Goal: Task Accomplishment & Management: Use online tool/utility

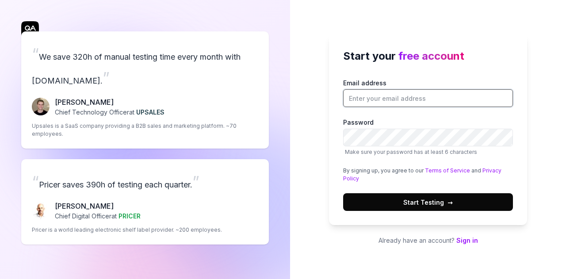
click at [381, 100] on input "Email address" at bounding box center [428, 98] width 170 height 18
type input "d"
type input "[EMAIL_ADDRESS]"
click at [432, 203] on span "Start Testing →" at bounding box center [428, 202] width 50 height 9
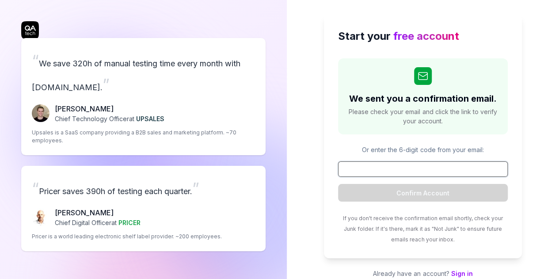
click at [427, 168] on input at bounding box center [423, 168] width 170 height 15
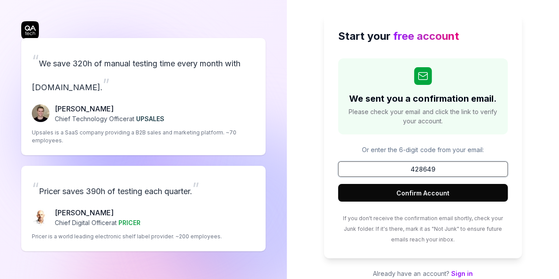
type input "428649"
click at [425, 187] on button "Confirm Account" at bounding box center [423, 193] width 170 height 18
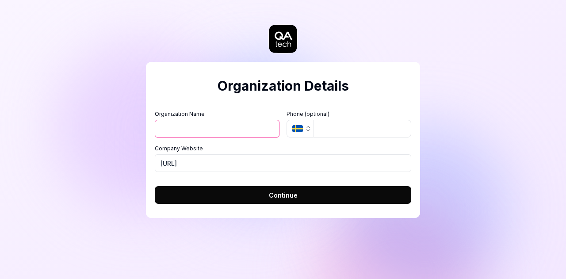
click at [297, 128] on icon "button" at bounding box center [297, 128] width 11 height 7
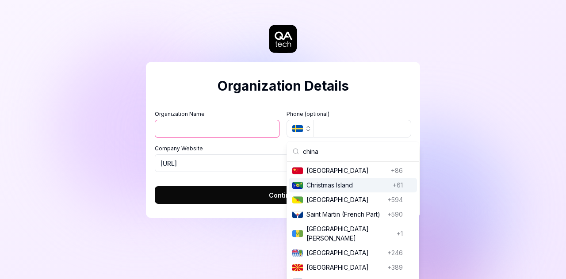
type input "china"
click at [341, 170] on span "[GEOGRAPHIC_DATA]" at bounding box center [346, 170] width 81 height 9
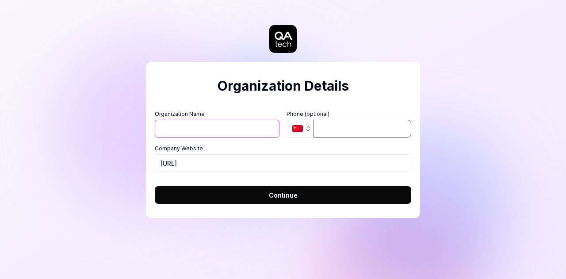
click at [324, 127] on input "tel" at bounding box center [362, 129] width 98 height 18
type input "132 5838 6832"
click at [216, 122] on input "Organization Name" at bounding box center [217, 129] width 125 height 18
type input "dows"
click at [248, 148] on label "Company Website" at bounding box center [283, 149] width 256 height 8
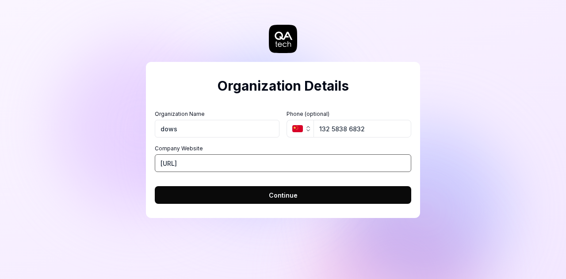
click at [248, 154] on input "[URL]" at bounding box center [283, 163] width 256 height 18
click at [283, 181] on form "Organization Name dows Organization Logo (Square minimum 256x256px) Click to up…" at bounding box center [283, 154] width 256 height 99
click at [288, 198] on span "Continue" at bounding box center [283, 195] width 29 height 9
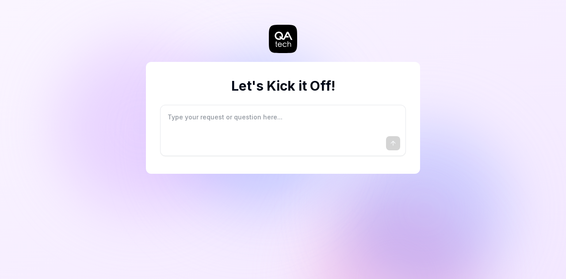
type textarea "*"
type textarea "I"
type textarea "*"
type textarea "I"
type textarea "*"
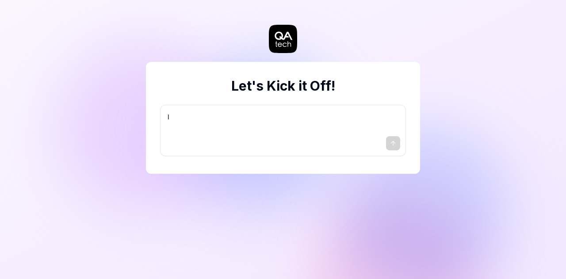
type textarea "I w"
type textarea "*"
type textarea "I wa"
type textarea "*"
type textarea "I wan"
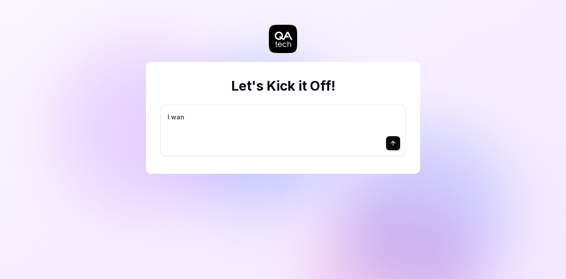
type textarea "*"
type textarea "I want"
type textarea "*"
type textarea "I want"
type textarea "*"
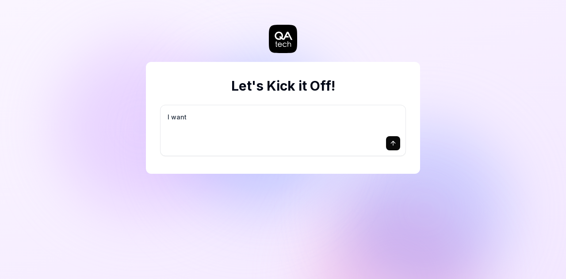
type textarea "I want a"
type textarea "*"
type textarea "I want a"
type textarea "*"
type textarea "I want a g"
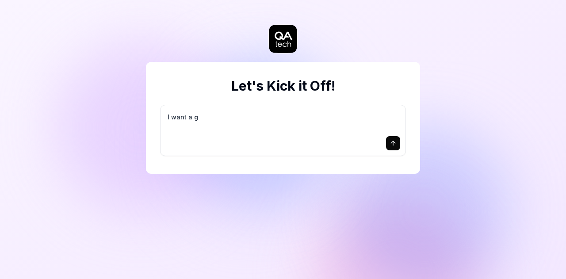
type textarea "*"
type textarea "I want a go"
type textarea "*"
type textarea "I want a goo"
type textarea "*"
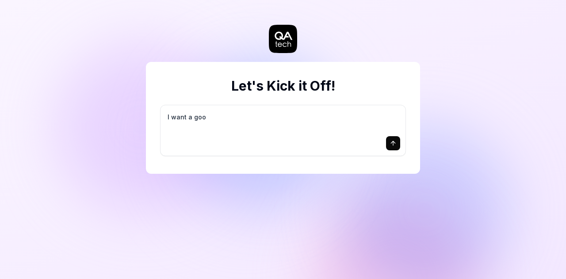
type textarea "I want a good"
type textarea "*"
type textarea "I want a good"
type textarea "*"
type textarea "I want a good t"
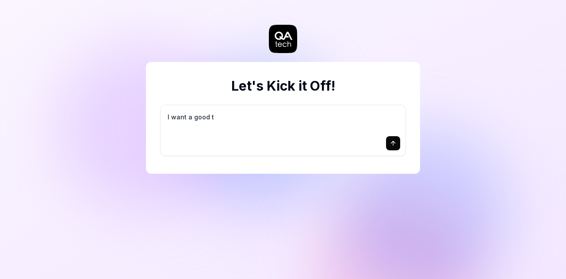
type textarea "*"
type textarea "I want a good te"
type textarea "*"
type textarea "I want a good tes"
type textarea "*"
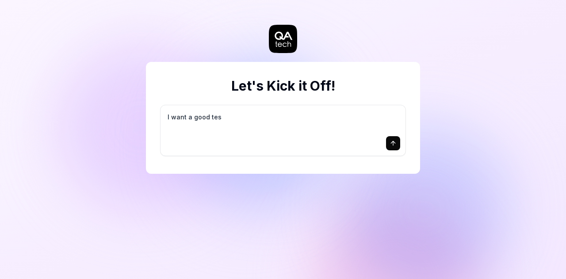
type textarea "I want a good test"
type textarea "*"
type textarea "I want a good test"
type textarea "*"
type textarea "I want a good test s"
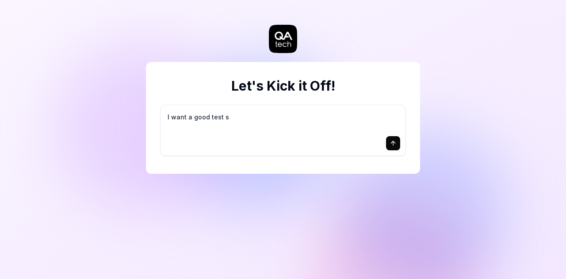
type textarea "*"
type textarea "I want a good test se"
type textarea "*"
type textarea "I want a good test set"
type textarea "*"
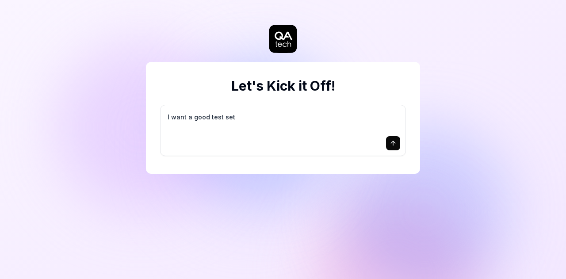
type textarea "I want a good test setu"
type textarea "*"
type textarea "I want a good test setup"
type textarea "*"
type textarea "I want a good test setup"
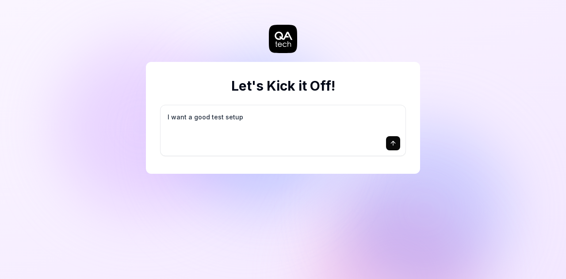
type textarea "*"
type textarea "I want a good test setup f"
type textarea "*"
type textarea "I want a good test setup fo"
type textarea "*"
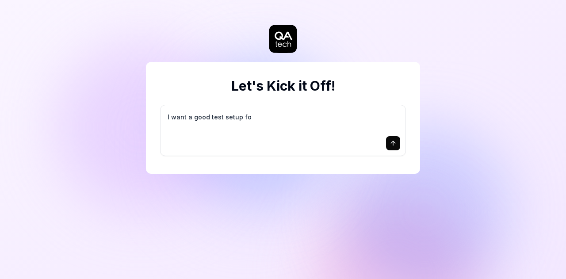
type textarea "I want a good test setup for"
type textarea "*"
type textarea "I want a good test setup for"
type textarea "*"
type textarea "I want a good test setup for m"
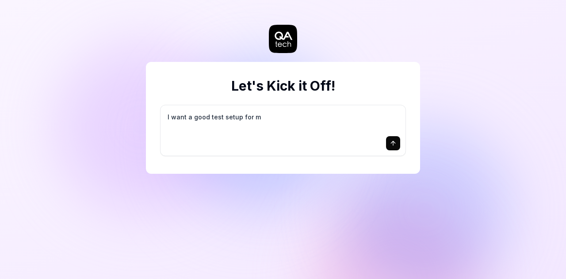
type textarea "*"
type textarea "I want a good test setup for my"
type textarea "*"
type textarea "I want a good test setup for my"
type textarea "*"
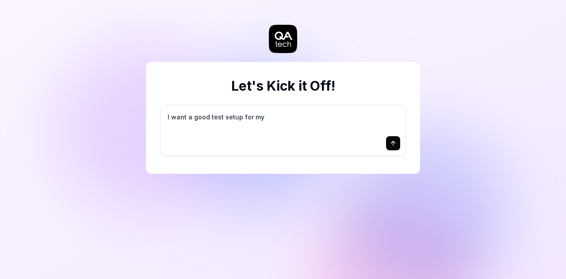
type textarea "I want a good test setup for my s"
type textarea "*"
type textarea "I want a good test setup for my si"
type textarea "*"
type textarea "I want a good test setup for my sit"
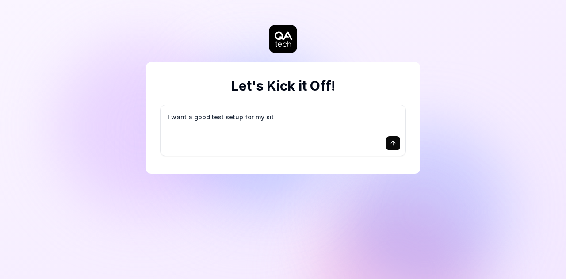
type textarea "*"
type textarea "I want a good test setup for my site"
type textarea "*"
type textarea "I want a good test setup for my site"
type textarea "*"
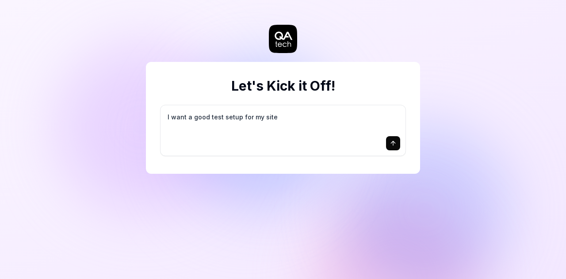
type textarea "I want a good test setup for my site -"
type textarea "*"
type textarea "I want a good test setup for my site -"
type textarea "*"
type textarea "I want a good test setup for my site - h"
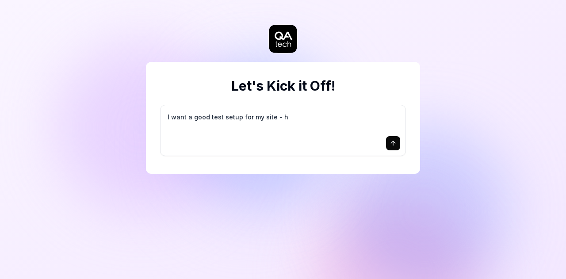
type textarea "*"
type textarea "I want a good test setup for my site - he"
type textarea "*"
type textarea "I want a good test setup for my site - hel"
type textarea "*"
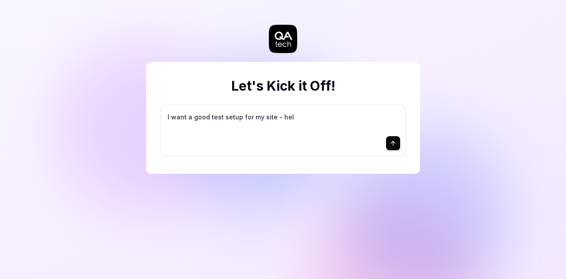
type textarea "I want a good test setup for my site - help"
type textarea "*"
type textarea "I want a good test setup for my site - help"
type textarea "*"
type textarea "I want a good test setup for my site - help m"
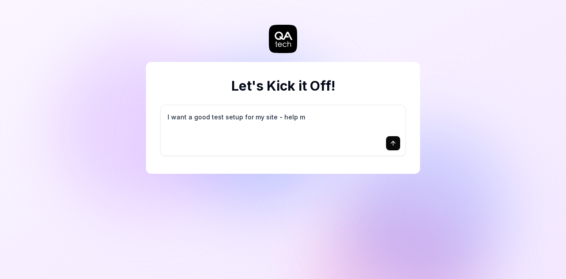
type textarea "*"
type textarea "I want a good test setup for my site - help me"
type textarea "*"
type textarea "I want a good test setup for my site - help me"
type textarea "*"
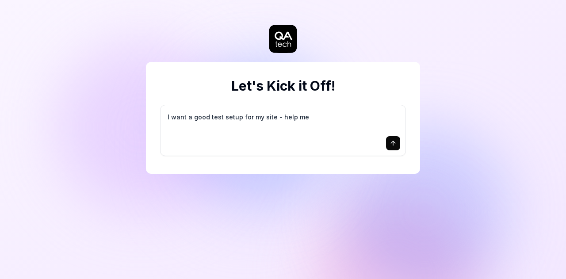
type textarea "I want a good test setup for my site - help me c"
type textarea "*"
type textarea "I want a good test setup for my site - help me cr"
type textarea "*"
type textarea "I want a good test setup for my site - help me cre"
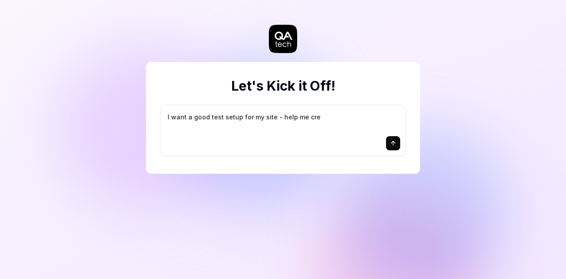
type textarea "*"
type textarea "I want a good test setup for my site - help me crea"
type textarea "*"
type textarea "I want a good test setup for my site - help me creat"
type textarea "*"
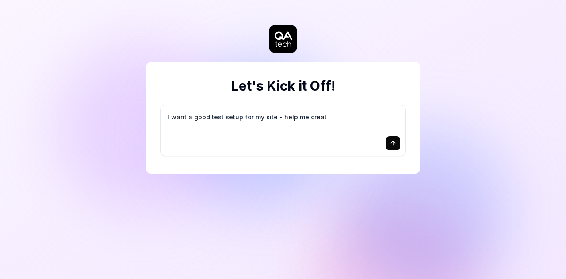
type textarea "I want a good test setup for my site - help me create"
type textarea "*"
type textarea "I want a good test setup for my site - help me create"
type textarea "*"
type textarea "I want a good test setup for my site - help me create t"
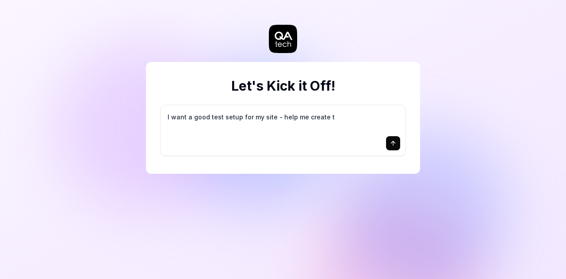
type textarea "*"
type textarea "I want a good test setup for my site - help me create th"
type textarea "*"
type textarea "I want a good test setup for my site - help me create the"
type textarea "*"
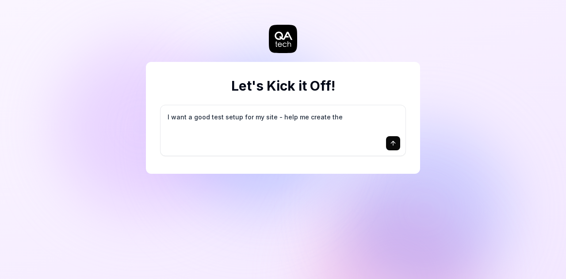
type textarea "I want a good test setup for my site - help me create the"
type textarea "*"
type textarea "I want a good test setup for my site - help me create the f"
type textarea "*"
type textarea "I want a good test setup for my site - help me create the fi"
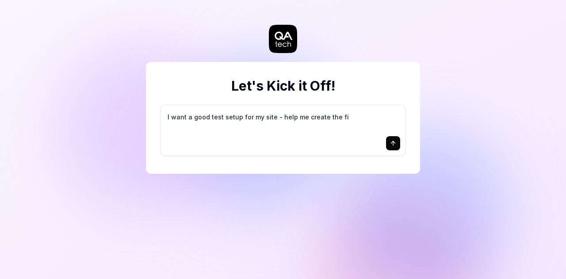
type textarea "*"
type textarea "I want a good test setup for my site - help me create the fir"
type textarea "*"
type textarea "I want a good test setup for my site - help me create the firs"
type textarea "*"
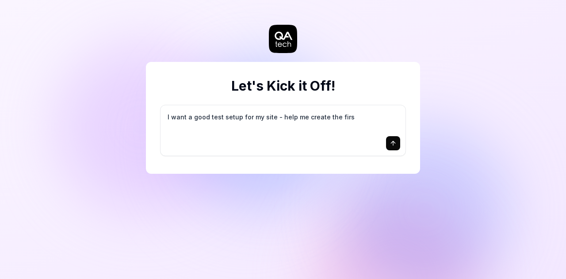
type textarea "I want a good test setup for my site - help me create the first"
type textarea "*"
type textarea "I want a good test setup for my site - help me create the first"
type textarea "*"
type textarea "I want a good test setup for my site - help me create the first 3"
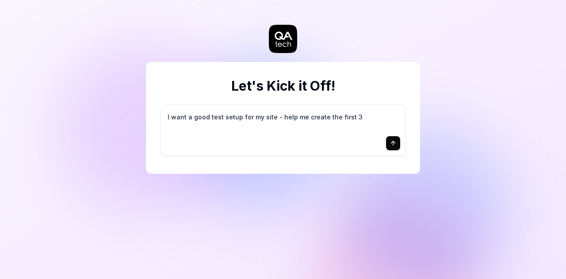
type textarea "*"
type textarea "I want a good test setup for my site - help me create the first 3-"
type textarea "*"
type textarea "I want a good test setup for my site - help me create the first 3-5"
type textarea "*"
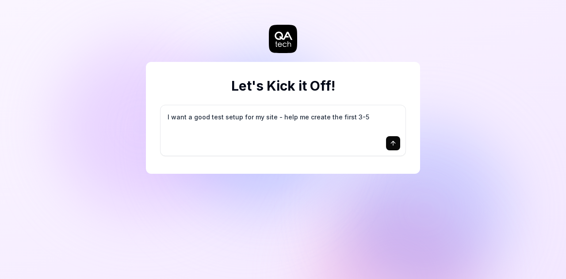
type textarea "I want a good test setup for my site - help me create the first 3-5"
type textarea "*"
type textarea "I want a good test setup for my site - help me create the first 3-5 t"
type textarea "*"
type textarea "I want a good test setup for my site - help me create the first 3-5 te"
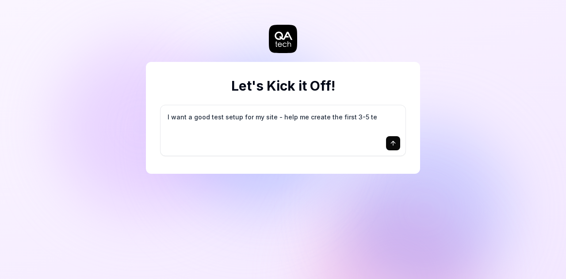
type textarea "*"
type textarea "I want a good test setup for my site - help me create the first 3-5 tes"
type textarea "*"
type textarea "I want a good test setup for my site - help me create the first 3-5 test"
type textarea "*"
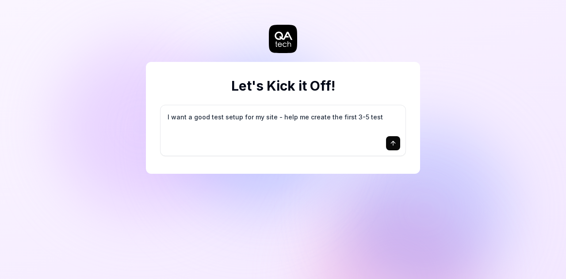
type textarea "I want a good test setup for my site - help me create the first 3-5 test"
type textarea "*"
type textarea "I want a good test setup for my site - help me create the first 3-5 test c"
type textarea "*"
type textarea "I want a good test setup for my site - help me create the first 3-5 test ca"
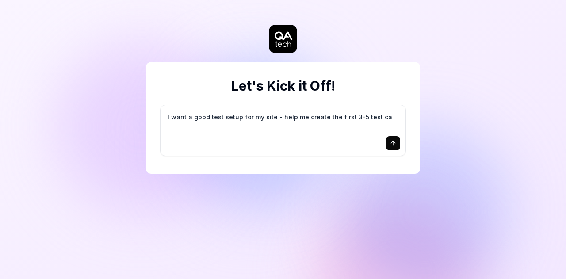
type textarea "*"
type textarea "I want a good test setup for my site - help me create the first 3-5 test cas"
type textarea "*"
type textarea "I want a good test setup for my site - help me create the first 3-5 test case"
type textarea "*"
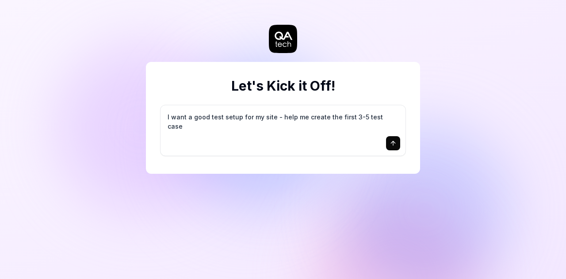
type textarea "I want a good test setup for my site - help me create the first 3-5 test cases"
click at [269, 117] on textarea "I want a good test setup for my site - help me create the first 3-5 test cases" at bounding box center [283, 122] width 234 height 22
drag, startPoint x: 314, startPoint y: 116, endPoint x: 269, endPoint y: 114, distance: 45.1
click at [269, 114] on textarea "I want a good test setup for my site - help me create the first 3-5 test cases" at bounding box center [283, 122] width 234 height 22
click at [268, 114] on textarea "I want a good test setup for my site - help me create the first 3-5 test cases" at bounding box center [283, 122] width 234 height 22
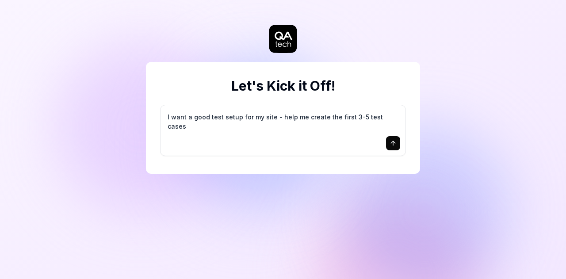
click at [390, 144] on icon "submit" at bounding box center [392, 143] width 7 height 7
type textarea "*"
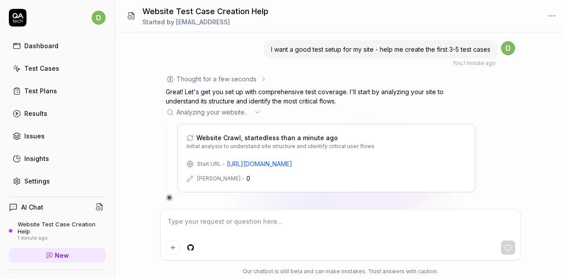
click at [538, 144] on div "I want a good test setup for my site - help me create the first 3-5 test cases …" at bounding box center [340, 120] width 451 height 177
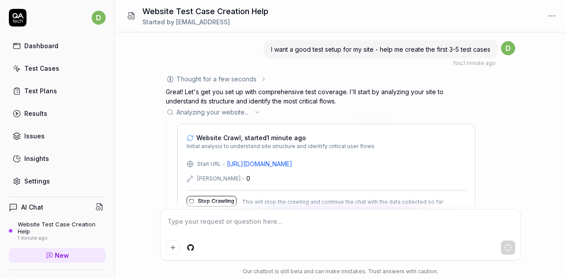
click at [156, 193] on div "I want a good test setup for my site - help me create the first 3-5 test cases …" at bounding box center [340, 120] width 451 height 177
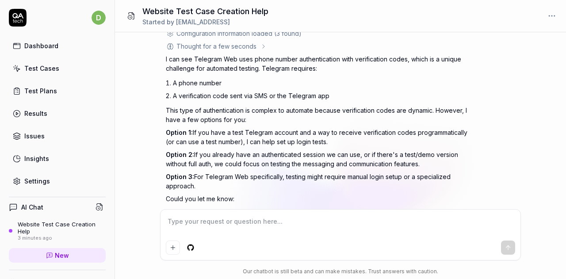
scroll to position [169, 0]
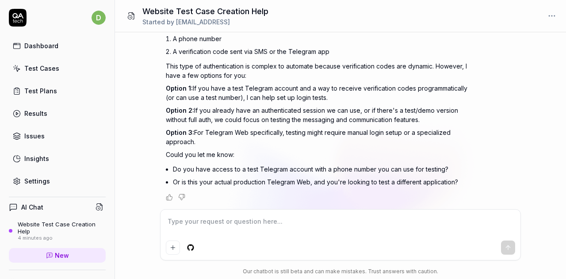
click at [201, 228] on textarea at bounding box center [340, 226] width 349 height 22
click at [201, 224] on textarea at bounding box center [340, 226] width 349 height 22
type textarea "*"
paste textarea "{ "url": "https://web.telegram.org/k/", "domain": "web.telegram.org", "localSto…"
type textarea "{ "url": "https://web.telegram.org/k/", "domain": "web.telegram.org", "localSto…"
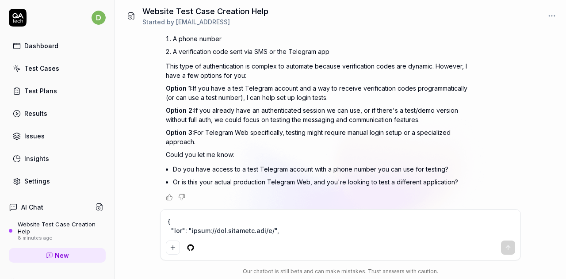
scroll to position [637, 0]
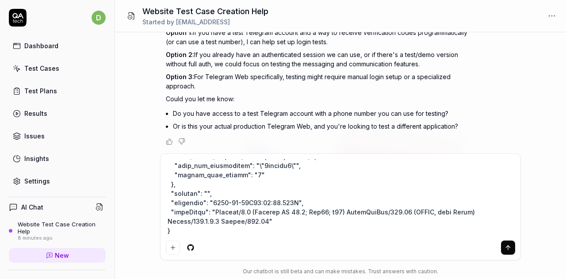
type textarea "*"
type textarea "{ "url": "https://web.telegram.org/k/", "domain": "web.telegram.org", "localSto…"
click at [510, 251] on icon "submit" at bounding box center [507, 247] width 7 height 7
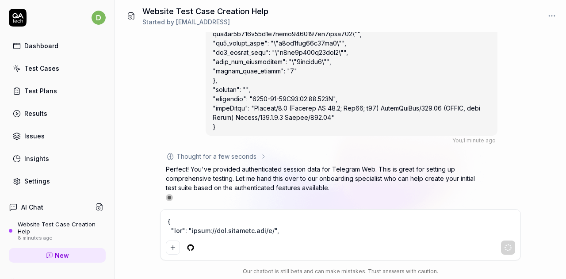
scroll to position [1051, 0]
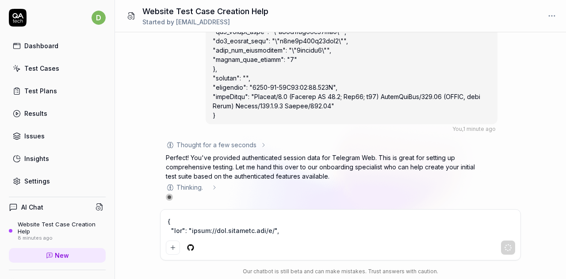
drag, startPoint x: 547, startPoint y: 167, endPoint x: 534, endPoint y: 167, distance: 12.8
click at [547, 167] on div "I want a good test setup for my site - help me create the first 3-5 test cases …" at bounding box center [340, 120] width 451 height 177
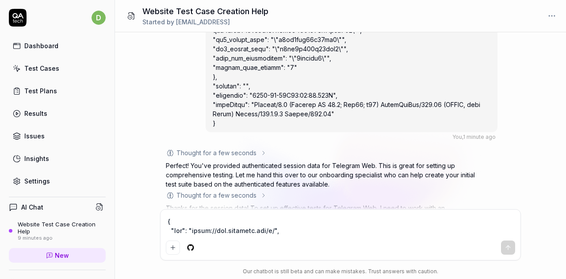
scroll to position [1176, 0]
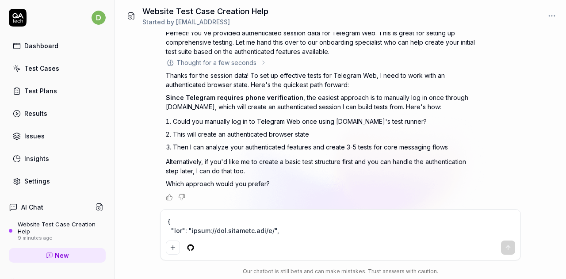
type textarea "*"
click at [245, 219] on textarea at bounding box center [340, 226] width 349 height 22
type textarea "z"
type textarea "*"
type textarea "zh"
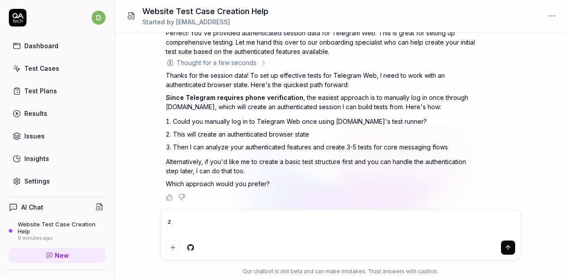
type textarea "*"
type textarea "zhi"
type textarea "*"
type textarea "zhi'j"
type textarea "*"
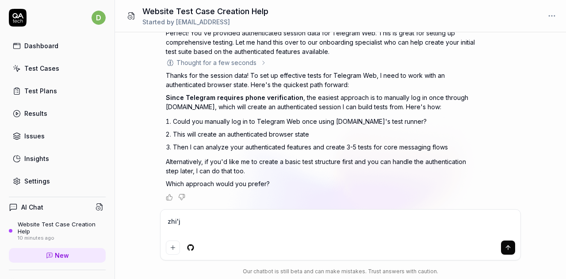
type textarea "zhi'ji"
type textarea "*"
type textarea "zhi'jie"
type textarea "*"
type textarea "直接"
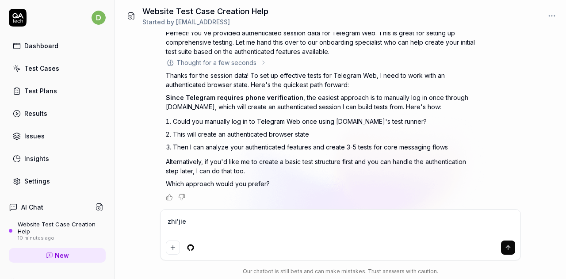
type textarea "*"
type textarea "直接y"
type textarea "*"
type textarea "直接yo"
type textarea "*"
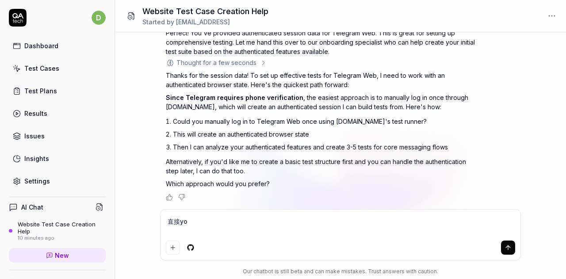
type textarea "直接yon"
type textarea "*"
type textarea "直接yong"
type textarea "*"
type textarea "直接yong'w"
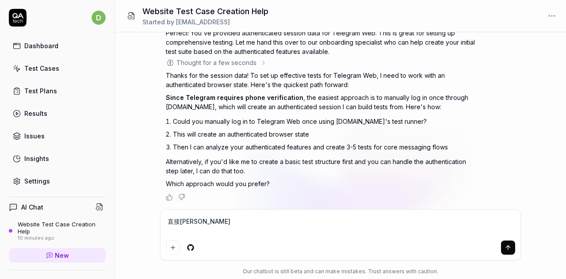
type textarea "*"
type textarea "直接yong'wo"
type textarea "*"
type textarea "直接用我"
type textarea "*"
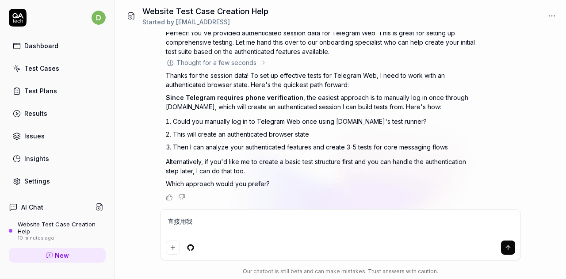
type textarea "直接用我s"
type textarea "*"
type textarea "直接用我sh"
type textarea "*"
type textarea "直接用我sha"
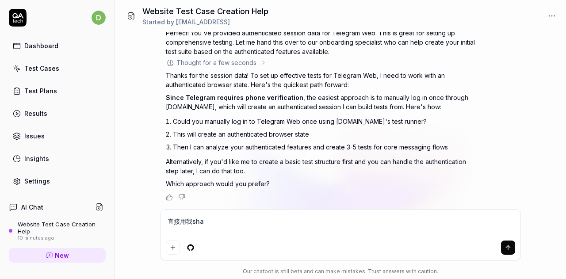
type textarea "*"
type textarea "直接用我shan"
type textarea "*"
type textarea "直接用我shang"
type textarea "*"
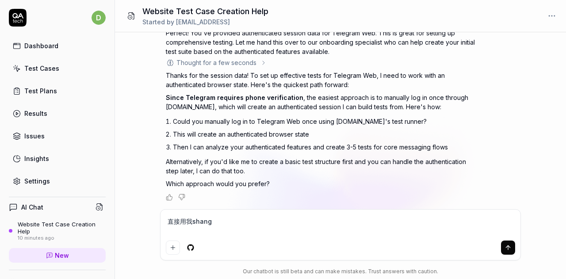
type textarea "直接用我shang'm"
type textarea "*"
type textarea "直接用我上面"
type textarea "*"
type textarea "直接用我上面t"
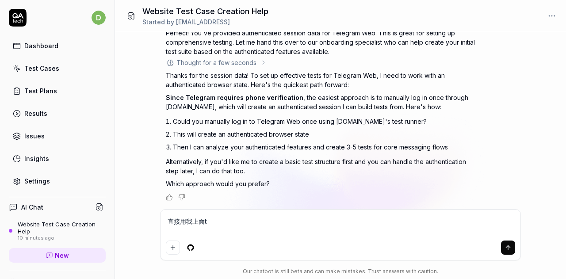
type textarea "*"
type textarea "直接用我上面ti"
type textarea "*"
type textarea "直接用我上面ti'g"
type textarea "*"
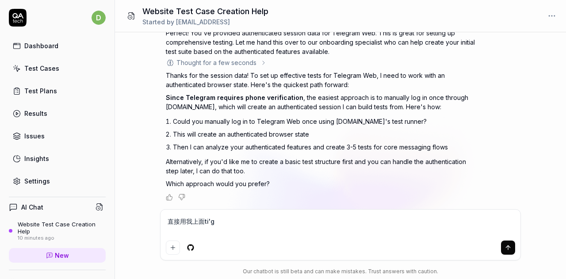
type textarea "直接用我上面ti'go"
type textarea "*"
type textarea "直接用我上面ti'gon"
type textarea "*"
type textarea "直接用我上面ti'gong"
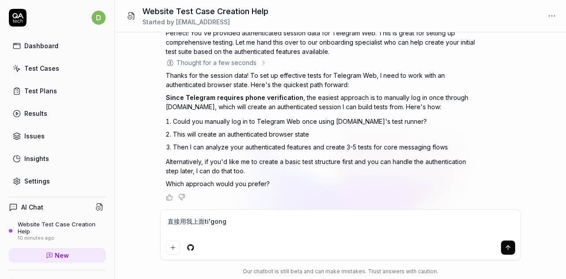
type textarea "*"
type textarea "直接用我上面ti'gong'd"
type textarea "*"
type textarea "直接用我上面ti'gong'de"
type textarea "*"
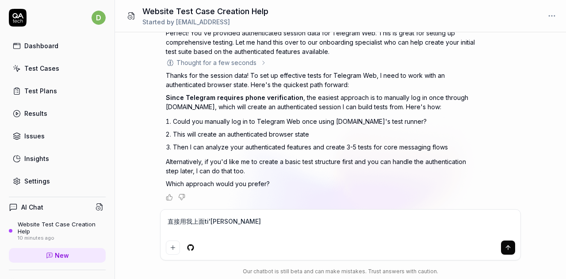
type textarea "直接用我上面提供的"
type textarea "*"
type textarea "直接用我上面提供的d"
type textarea "*"
type textarea "直接用我上面提供的de"
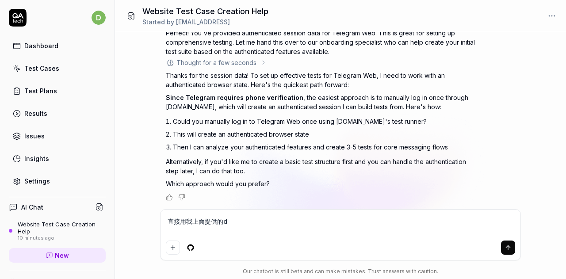
type textarea "*"
type textarea "直接用我上面提供的den"
type textarea "*"
type textarea "直接用我上面提供的deng"
type textarea "*"
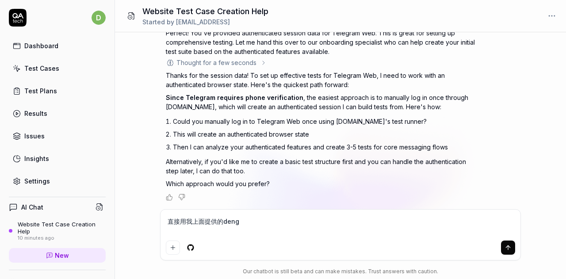
type textarea "直接用我上面提供的deng'l"
type textarea "*"
type textarea "直接用我上面提供的deng'lu"
type textarea "*"
type textarea "直接用我上面提供的deng'lu't"
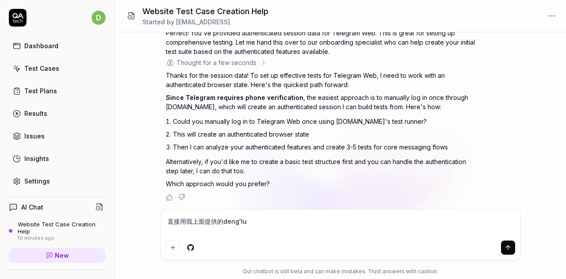
type textarea "*"
type textarea "直接用我上面提供的deng'lu'ta"
type textarea "*"
type textarea "直接用我上面提供的deng'lu'tai"
type textarea "*"
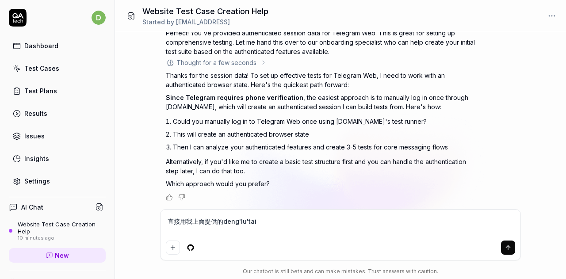
type textarea "直接用我上面提供的登录态"
type textarea "*"
type textarea "直接用我上面提供的登录态l"
type textarea "*"
type textarea "直接用我上面提供的登录态la"
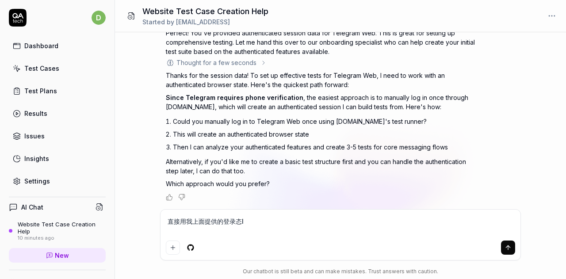
type textarea "*"
type textarea "直接用我上面提供的登录态lai"
type textarea "*"
type textarea "直接用我上面提供的登录态来"
type textarea "*"
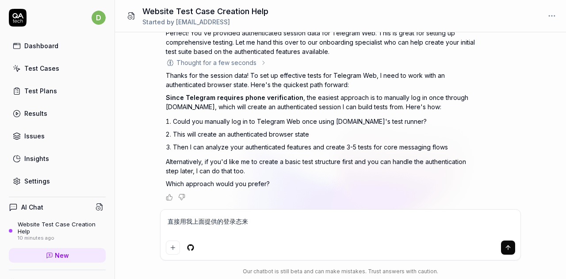
type textarea "直接用我上面提供的登录态来d"
type textarea "*"
type textarea "直接用我上面提供的登录态来de"
type textarea "*"
type textarea "直接用我上面提供的登录态来den"
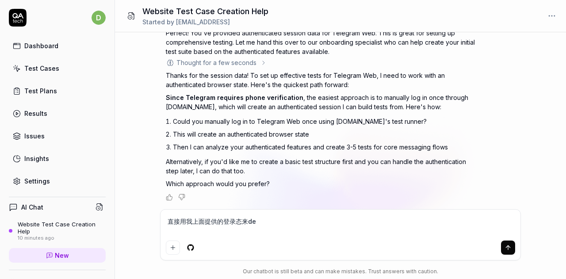
type textarea "*"
type textarea "直接用我上面提供的登录态来deng"
type textarea "*"
type textarea "直接用我上面提供的登录态来deng'l"
type textarea "*"
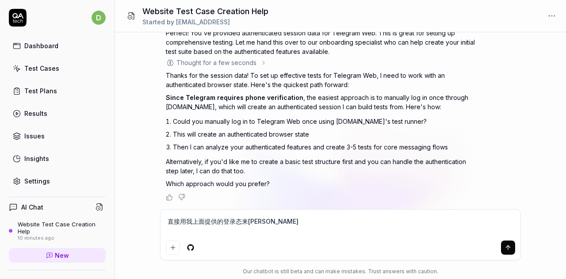
type textarea "直接用我上面提供的登录态来deng'lu"
type textarea "*"
type textarea "直接用我上面提供的登录态来登录"
type textarea "*"
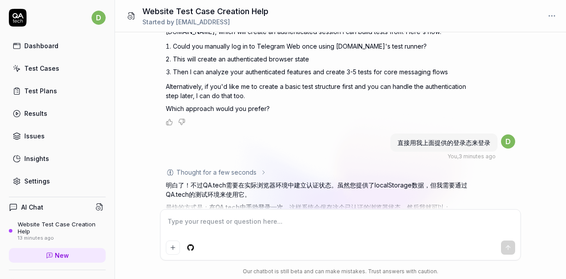
scroll to position [1339, 0]
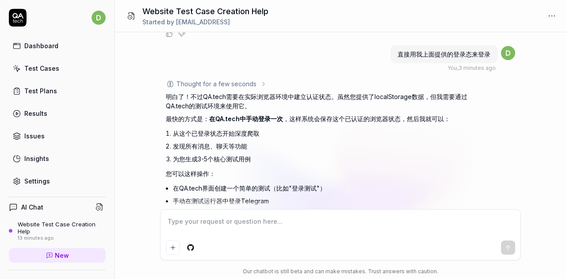
type textarea "*"
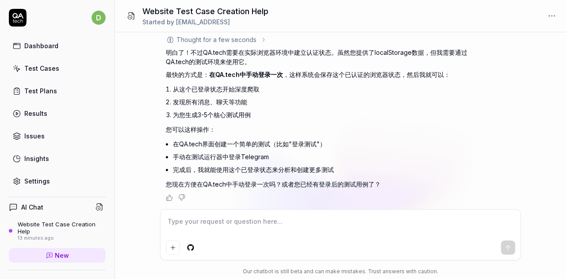
click at [233, 232] on textarea at bounding box center [340, 226] width 349 height 22
type textarea "k"
type textarea "*"
type textarea "ke"
type textarea "*"
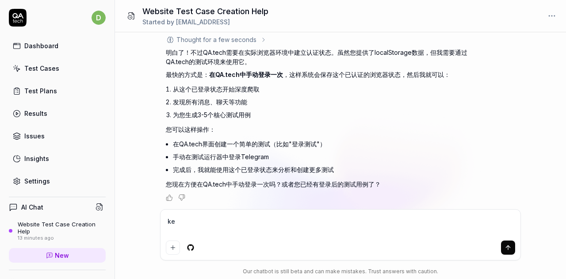
type textarea "ke'y"
type textarea "*"
type textarea "ke'yi"
type textarea "*"
type textarea "可以"
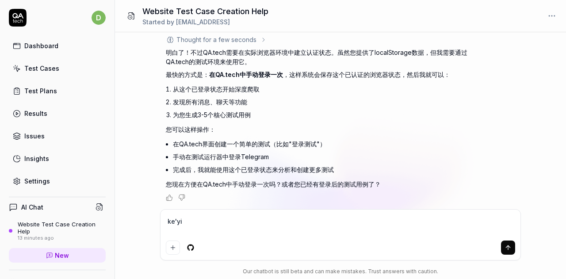
type textarea "*"
type textarea "可以d"
type textarea "*"
type textarea "可以de"
type textarea "*"
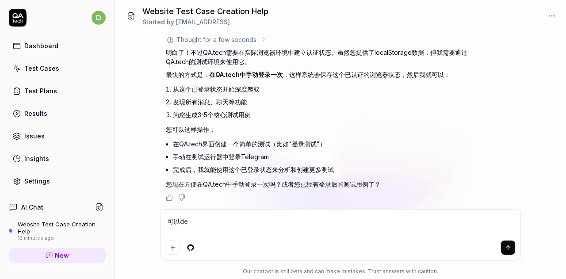
type textarea "可以的"
type textarea "*"
type textarea "可以的"
type textarea "*"
type textarea "可以的 f"
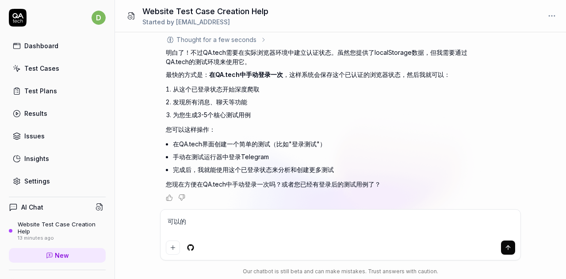
type textarea "*"
type textarea "可以的 fa"
type textarea "*"
type textarea "可以的 fan"
type textarea "*"
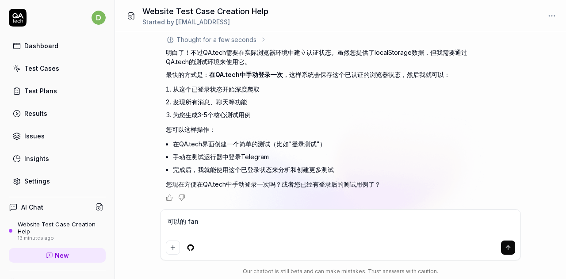
type textarea "可以的 fang"
type textarea "*"
type textarea "可以的 fang'b"
type textarea "*"
type textarea "可以的 方便"
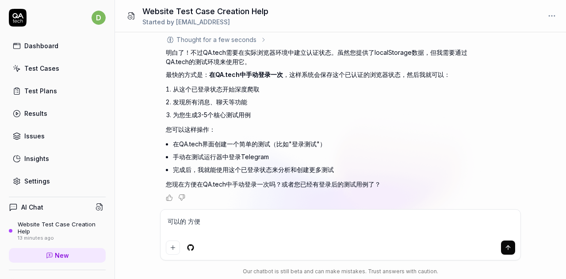
type textarea "*"
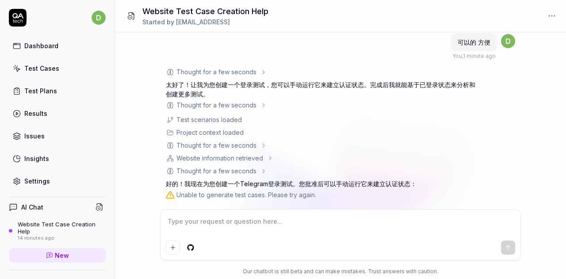
scroll to position [1572, 0]
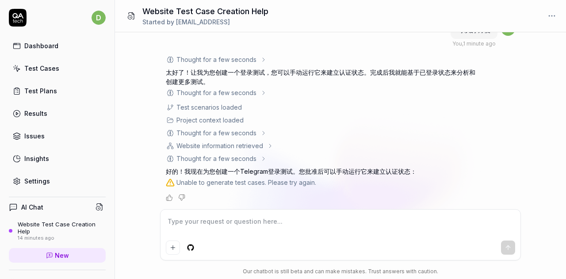
drag, startPoint x: 534, startPoint y: 189, endPoint x: 374, endPoint y: 233, distance: 166.6
click at [534, 189] on div "I want a good test setup for my site - help me create the first 3-5 test cases …" at bounding box center [340, 120] width 451 height 177
click at [210, 181] on div "Unable to generate test cases. Please try again." at bounding box center [246, 182] width 140 height 9
click at [167, 182] on icon at bounding box center [170, 182] width 9 height 9
click at [187, 181] on div "Unable to generate test cases. Please try again." at bounding box center [246, 182] width 140 height 9
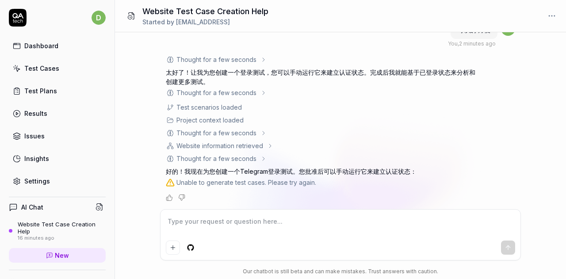
click at [239, 179] on div "Unable to generate test cases. Please try again." at bounding box center [246, 182] width 140 height 9
click at [213, 184] on div "Unable to generate test cases. Please try again." at bounding box center [246, 182] width 140 height 9
click at [253, 181] on div "Unable to generate test cases. Please try again." at bounding box center [246, 182] width 140 height 9
click at [289, 181] on div "Unable to generate test cases. Please try again." at bounding box center [246, 182] width 140 height 9
click at [292, 181] on div "Unable to generate test cases. Please try again." at bounding box center [246, 182] width 140 height 9
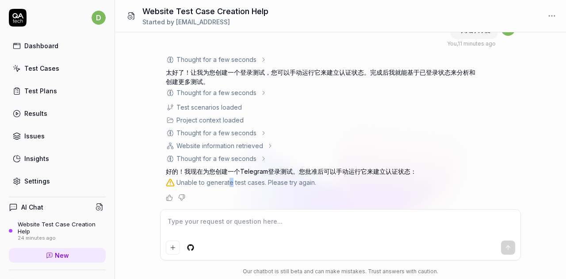
drag, startPoint x: 231, startPoint y: 185, endPoint x: 216, endPoint y: 185, distance: 15.0
click at [230, 185] on div "Unable to generate test cases. Please try again." at bounding box center [246, 182] width 140 height 9
drag, startPoint x: 195, startPoint y: 183, endPoint x: 188, endPoint y: 183, distance: 7.1
click at [193, 183] on div "Unable to generate test cases. Please try again." at bounding box center [246, 182] width 140 height 9
click at [171, 184] on icon at bounding box center [170, 182] width 9 height 9
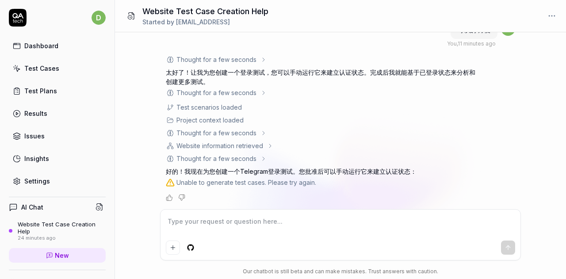
click at [179, 198] on icon "Negative feedback" at bounding box center [181, 197] width 7 height 7
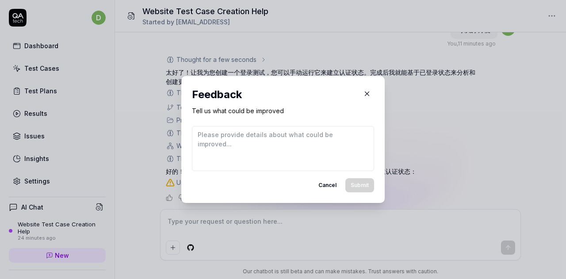
scroll to position [1573, 0]
click at [363, 93] on icon "button" at bounding box center [367, 94] width 8 height 8
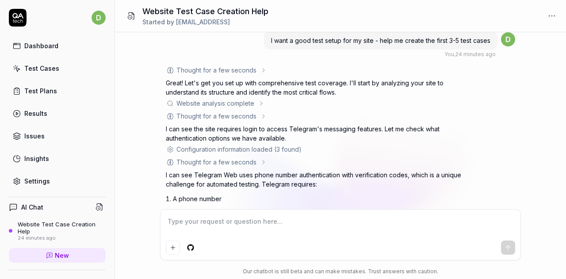
scroll to position [0, 0]
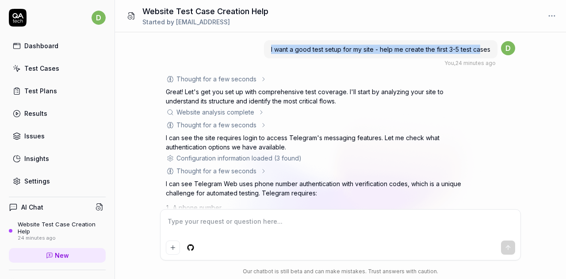
drag, startPoint x: 254, startPoint y: 49, endPoint x: 478, endPoint y: 43, distance: 224.6
click at [479, 43] on div "I want a good test setup for my site - help me create the first 3-5 test cases …" at bounding box center [340, 53] width 349 height 28
click at [55, 45] on div "Dashboard" at bounding box center [41, 45] width 34 height 9
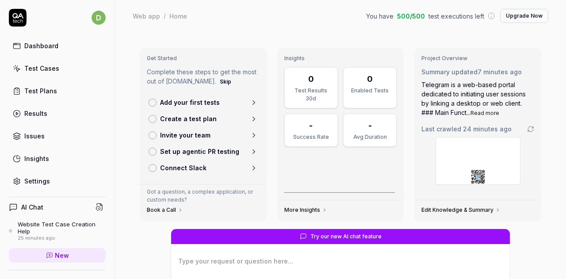
scroll to position [89, 0]
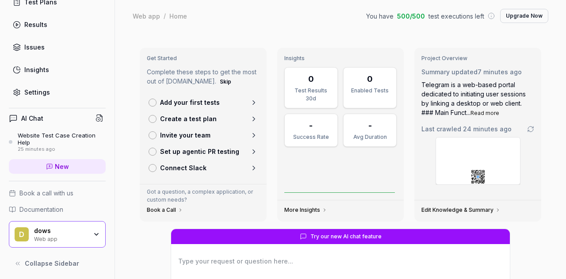
click at [60, 159] on link "New" at bounding box center [57, 166] width 97 height 15
type textarea "*"
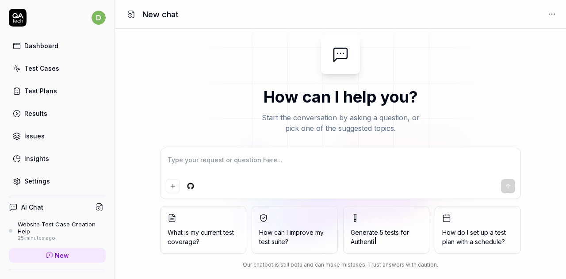
type textarea "*"
click at [256, 166] on textarea at bounding box center [340, 164] width 349 height 22
paste textarea "https://web.telegram.org/k/"
type textarea "https://web.telegram.org/k/"
type textarea "*"
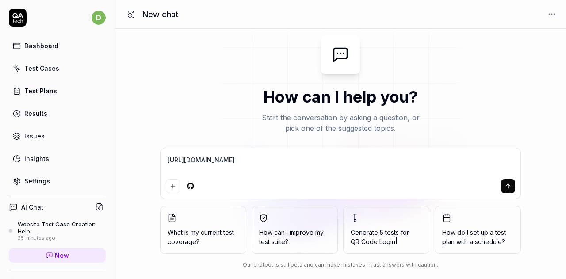
type textarea "https://web.telegram.org/k/"
type textarea "*"
type textarea "c https://web.telegram.org/k/"
type textarea "*"
type textarea "ce https://web.telegram.org/k/"
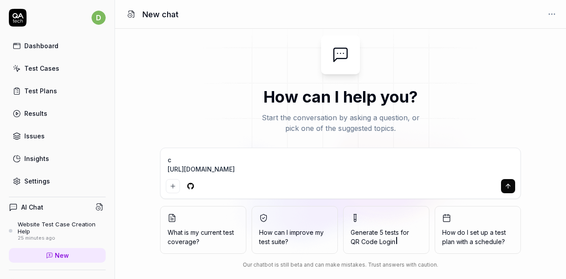
type textarea "*"
type textarea "ce's https://web.telegram.org/k/"
type textarea "*"
type textarea "ce'sh https://web.telegram.org/k/"
type textarea "*"
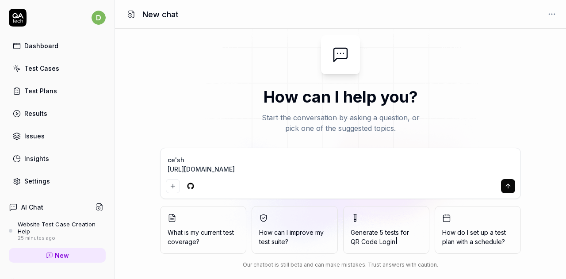
type textarea "ce'shi https://web.telegram.org/k/"
type textarea "*"
type textarea "测试 https://web.telegram.org/k/"
type textarea "*"
type textarea "测试z https://web.telegram.org/k/"
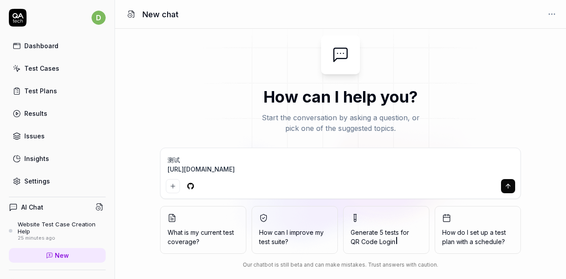
type textarea "*"
type textarea "测试zh https://web.telegram.org/k/"
type textarea "*"
type textarea "测试zhe https://web.telegram.org/k/"
type textarea "*"
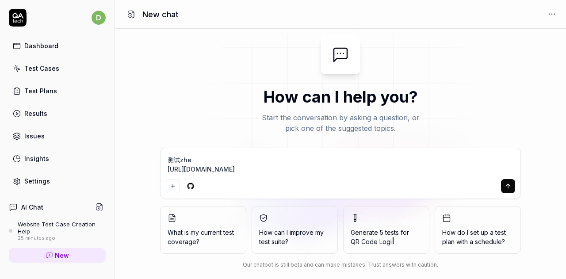
type textarea "测试zhe'g https://web.telegram.org/k/"
type textarea "*"
type textarea "测试zhe'ge https://web.telegram.org/k/"
type textarea "*"
type textarea "测试这个 https://web.telegram.org/k/"
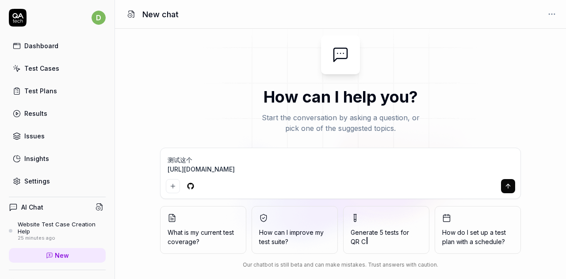
type textarea "*"
type textarea "测试这个w https://web.telegram.org/k/"
type textarea "*"
type textarea "测试这个wa https://web.telegram.org/k/"
type textarea "*"
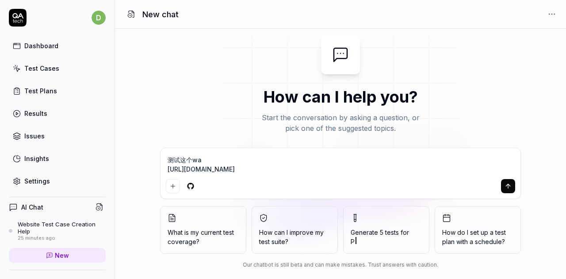
type textarea "测试这个wan https://web.telegram.org/k/"
type textarea "*"
type textarea "测试这个wang https://web.telegram.org/k/"
type textarea "*"
type textarea "测试这个wang'z https://web.telegram.org/k/"
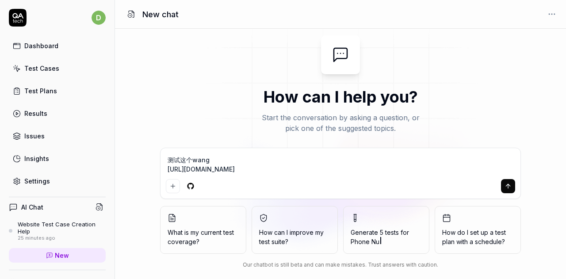
type textarea "*"
type textarea "测试这个wang'zh https://web.telegram.org/k/"
type textarea "*"
type textarea "测试这个wang'zha https://web.telegram.org/k/"
type textarea "*"
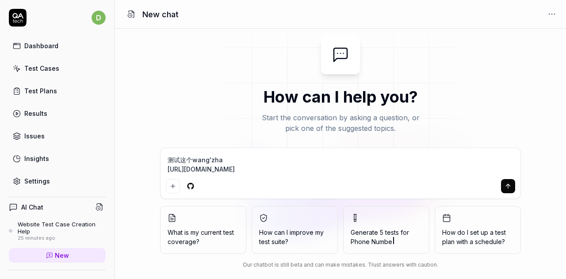
type textarea "测试这个wang'zhan https://web.telegram.org/k/"
type textarea "*"
type textarea "测试这个网站 https://web.telegram.org/k/"
type textarea "*"
type textarea "测试这个网站， https://web.telegram.org/k/"
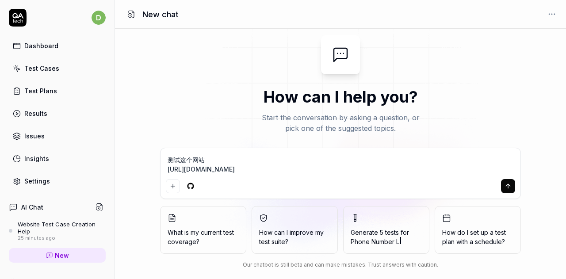
type textarea "*"
type textarea "测试这个网站，o https://web.telegram.org/k/"
type textarea "*"
type textarea "测试这个网站， https://web.telegram.org/k/"
type textarea "*"
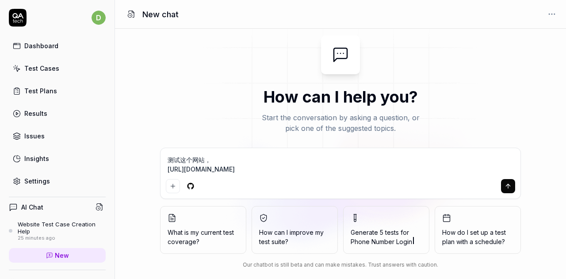
type textarea "测试这个网站，y https://web.telegram.org/k/"
type textarea "*"
type textarea "测试这个网站，yon https://web.telegram.org/k/"
type textarea "*"
type textarea "测试这个网站，yong https://web.telegram.org/k/"
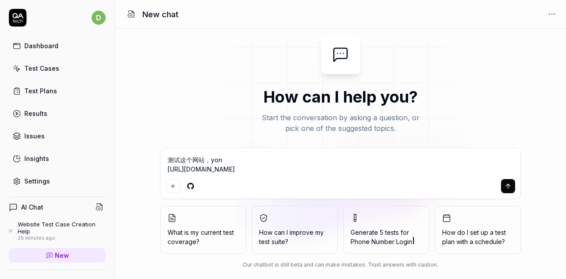
type textarea "*"
type textarea "测试这个网站，yong'w https://web.telegram.org/k/"
type textarea "*"
type textarea "测试这个网站，yong'wo https://web.telegram.org/k/"
type textarea "*"
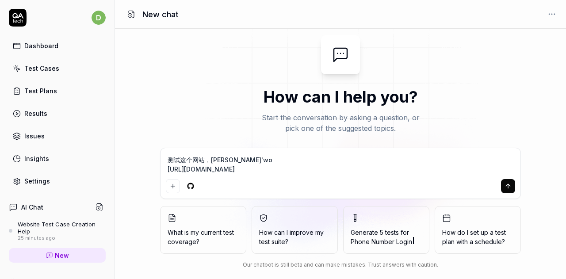
type textarea "测试这个网站，yong'wo'd https://web.telegram.org/k/"
type textarea "*"
type textarea "测试这个网站，yong'wo'de https://web.telegram.org/k/"
type textarea "*"
type textarea "测试这个网站，用我的 https://web.telegram.org/k/"
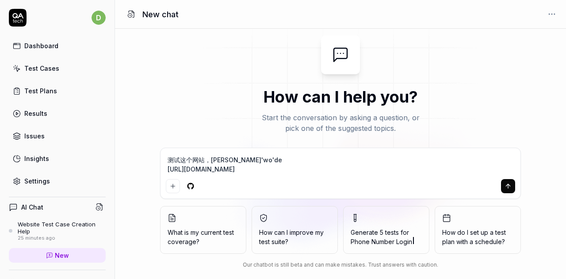
type textarea "*"
type textarea "测试这个网站，用我的d https://web.telegram.org/k/"
type textarea "*"
type textarea "测试这个网站，用我的de https://web.telegram.org/k/"
type textarea "*"
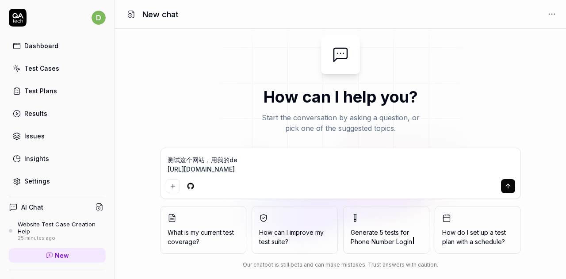
type textarea "测试这个网站，用我的den https://web.telegram.org/k/"
type textarea "*"
type textarea "测试这个网站，用我的deng https://web.telegram.org/k/"
type textarea "*"
type textarea "测试这个网站，用我的deng'l https://web.telegram.org/k/"
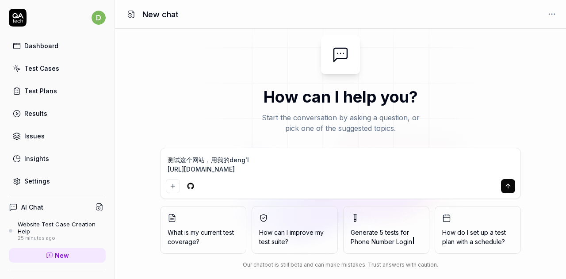
type textarea "*"
type textarea "测试这个网站，用我的deng'lu https://web.telegram.org/k/"
type textarea "*"
type textarea "测试这个网站，用我的deng'lu't https://web.telegram.org/k/"
type textarea "*"
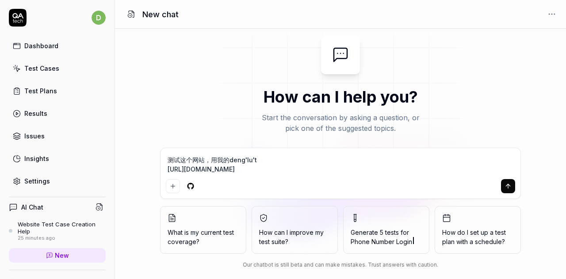
type textarea "测试这个网站，用我的deng'lu'ta https://web.telegram.org/k/"
type textarea "*"
type textarea "测试这个网站，用我的deng'lu'tai https://web.telegram.org/k/"
type textarea "*"
type textarea "测试这个网站，用我的登录态 https://web.telegram.org/k/"
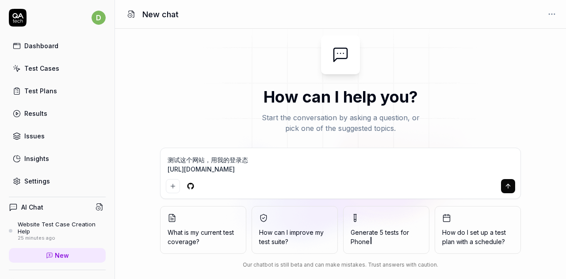
type textarea "*"
type textarea "测试这个网站，用我的登录态d https://web.telegram.org/k/"
type textarea "*"
type textarea "测试这个网站，用我的登录态de https://web.telegram.org/k/"
type textarea "*"
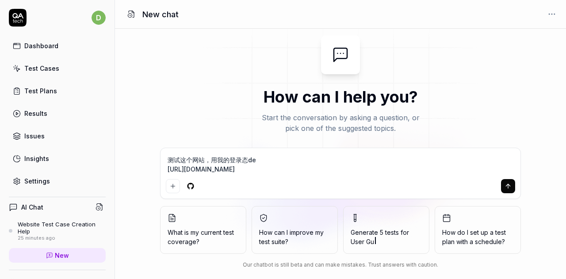
type textarea "测试这个网站，用我的登录态den https://web.telegram.org/k/"
type textarea "*"
type textarea "测试这个网站，用我的登录态deng https://web.telegram.org/k/"
type textarea "*"
type textarea "测试这个网站，用我的登录态deng'l https://web.telegram.org/k/"
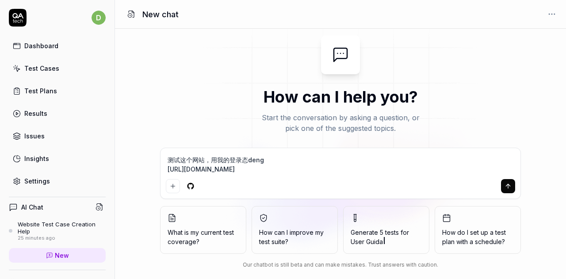
type textarea "*"
type textarea "测试这个网站，用我的登录态deng'lu https://web.telegram.org/k/"
type textarea "*"
type textarea "测试这个网站，用我的登录态登录 https://web.telegram.org/k/"
type textarea "*"
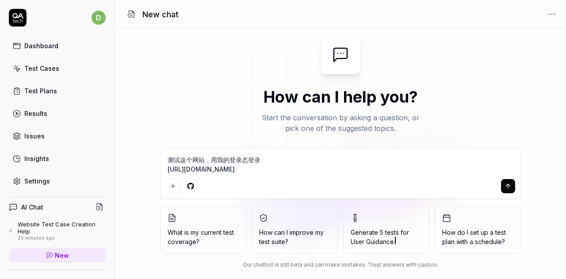
type textarea "测试这个网站，用我的登录态登录。 https://web.telegram.org/k/"
type textarea "*"
type textarea "测试这个网站，用我的登录态登录。d https://web.telegram.org/k/"
type textarea "*"
type textarea "测试这个网站，用我的登录态登录。de https://web.telegram.org/k/"
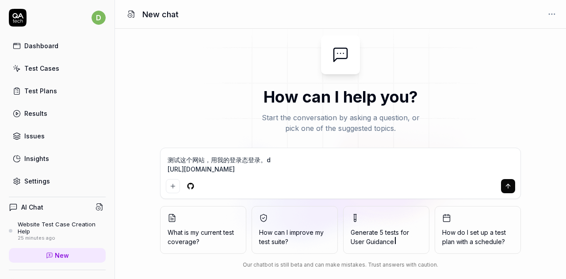
type textarea "*"
type textarea "测试这个网站，用我的登录态登录。den https://web.telegram.org/k/"
type textarea "*"
type textarea "测试这个网站，用我的登录态登录。deng https://web.telegram.org/k/"
type textarea "*"
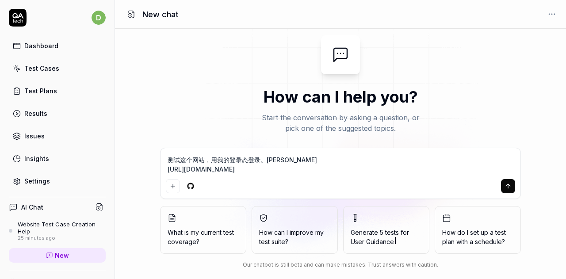
type textarea "测试这个网站，用我的登录态登录。deng'l https://web.telegram.org/k/"
type textarea "*"
type textarea "测试这个网站，用我的登录态登录。deng'lu https://web.telegram.org/k/"
type textarea "*"
type textarea "测试这个网站，用我的登录态登录。deng'lu't https://web.telegram.org/k/"
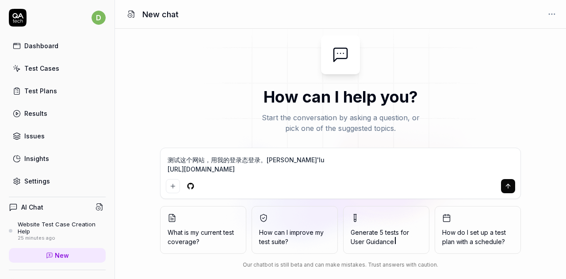
type textarea "*"
type textarea "测试这个网站，用我的登录态登录。deng'lu'ta https://web.telegram.org/k/"
type textarea "*"
type textarea "测试这个网站，用我的登录态登录。deng'lu'tai https://web.telegram.org/k/"
type textarea "*"
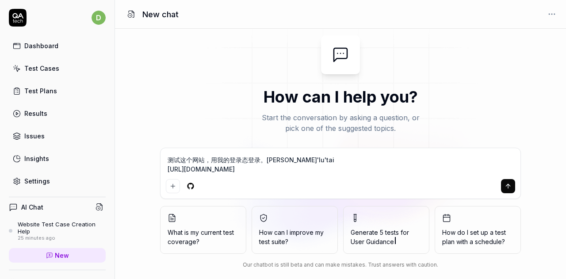
type textarea "测试这个网站，用我的登录态登录。deng'lu'tai's https://web.telegram.org/k/"
type textarea "*"
type textarea "测试这个网站，用我的登录态登录。deng'lu'tai'sh https://web.telegram.org/k/"
type textarea "*"
type textarea "测试这个网站，用我的登录态登录。deng'lu'tai'shi https://web.telegram.org/k/"
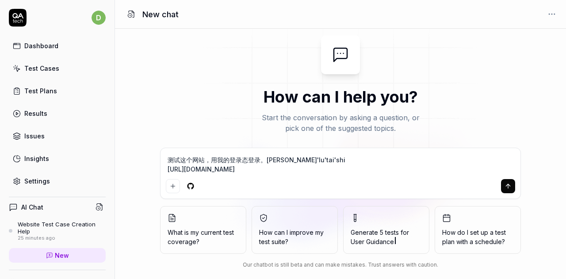
type textarea "*"
type textarea "测试这个网站，用我的登录态登录。登录态是 https://web.telegram.org/k/"
type textarea "*"
type textarea "测试这个网站，用我的登录态登录。登录态是： https://web.telegram.org/k/"
type textarea "*"
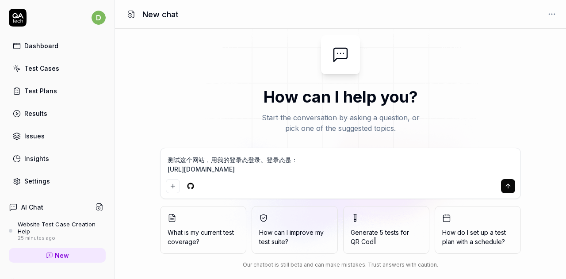
type textarea "测试这个网站，用我的登录态登录。登录态是： https://web.telegram.org/k/"
type textarea "*"
type textarea "测试这个网站，用我的登录态登录。登录态是： https://web.telegram.org/k/"
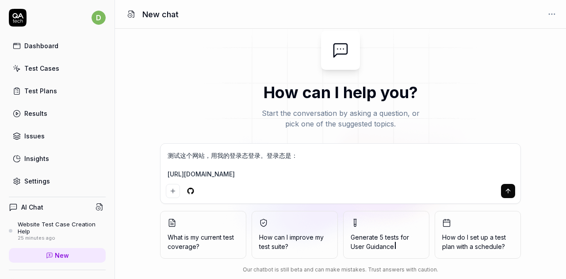
type textarea "*"
paste textarea "{ "url": "https://web.telegram.org/k/", "domain": "web.telegram.org", "localSto…"
type textarea "测试这个网站，用我的登录态登录。登录态是： { "url": "https://web.telegram.org/k/", "domain": "web.te…"
type textarea "*"
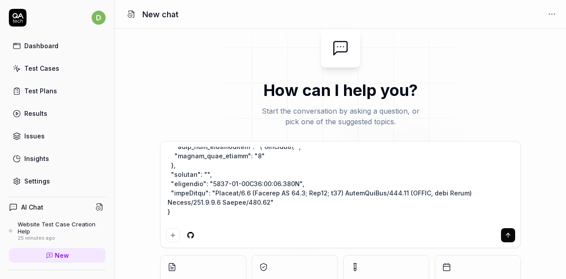
type textarea "测试这个网站，用我的登录态登录。登录态是： { "url": "https://web.telegram.org/k/", "domain": "web.te…"
type textarea "*"
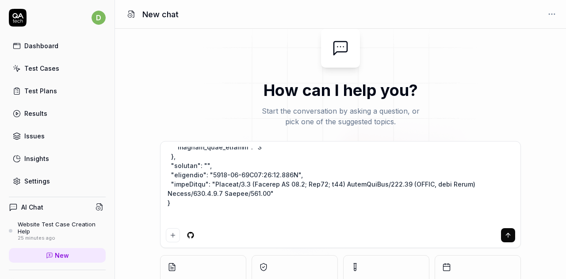
type textarea "测试这个网站，用我的登录态登录。登录态是： { "url": "https://web.telegram.org/k/", "domain": "web.te…"
type textarea "*"
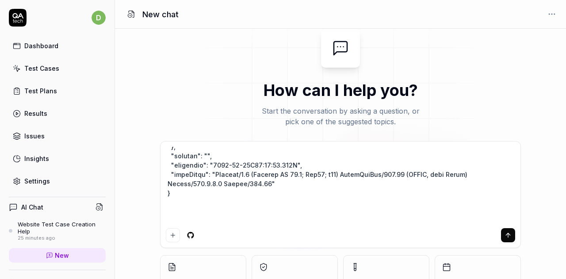
scroll to position [675, 0]
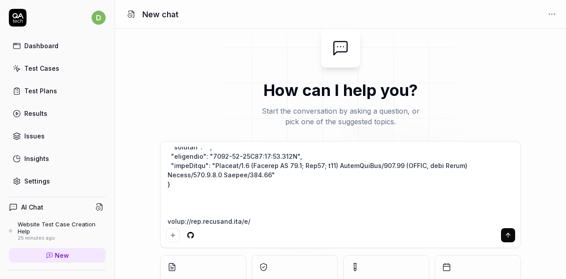
type textarea "测试这个网站，用我的登录态登录。登录态是： { "url": "https://web.telegram.org/k/", "domain": "web.te…"
type textarea "*"
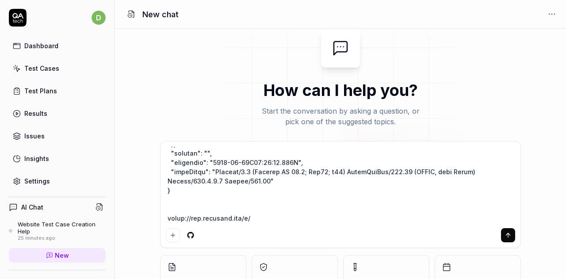
type textarea "测试这个网站，用我的登录态登录。登录态是： { "url": "https://web.telegram.org/k/", "domain": "web.te…"
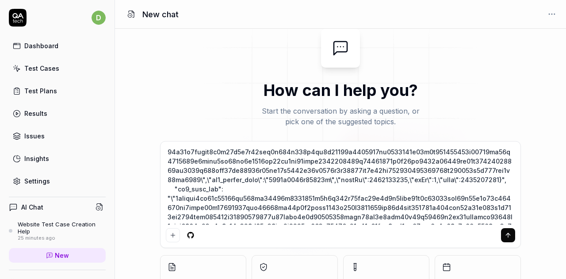
type textarea "*"
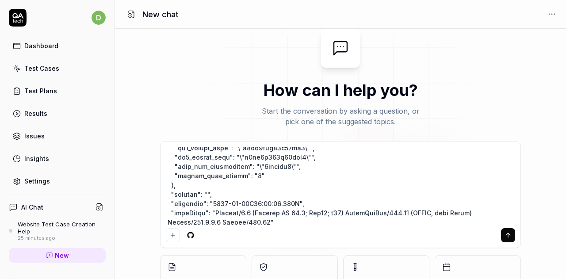
scroll to position [659, 0]
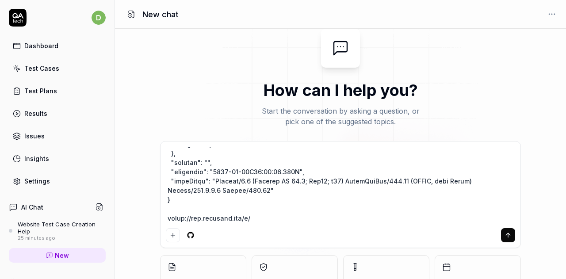
type textarea "测试这个网站，用我的登录态登录。登录态是： { "url": "https://web.telegram.org/k/", "domain": "web.te…"
click at [510, 233] on icon "submit" at bounding box center [507, 235] width 7 height 7
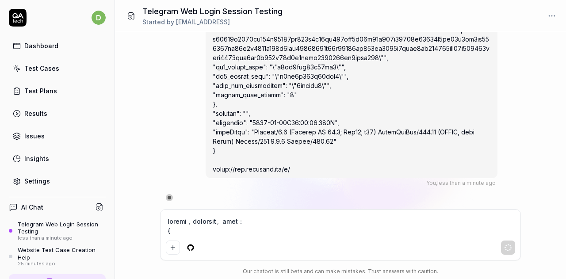
scroll to position [699, 0]
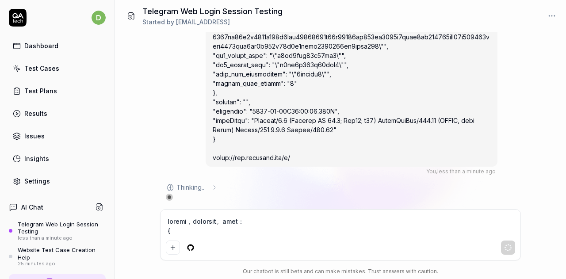
click at [522, 113] on div "You , less than a minute ago d Thinking .. ." at bounding box center [340, 120] width 451 height 177
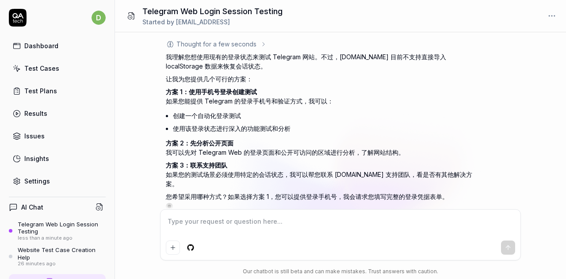
scroll to position [846, 0]
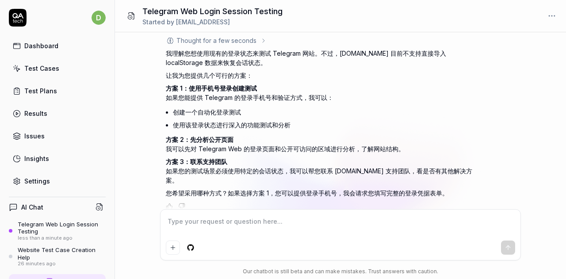
type textarea "*"
type textarea "f"
type textarea "*"
type textarea "fa"
type textarea "*"
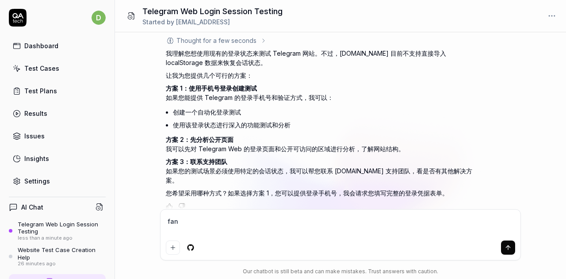
type textarea "fang"
type textarea "*"
type textarea "fang'an"
type textarea "*"
type textarea "fang'an'y"
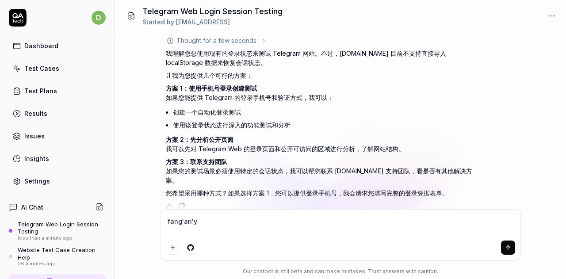
type textarea "*"
type textarea "fang'an'yi"
type textarea "*"
type textarea "方案一"
click at [502, 245] on button "submit" at bounding box center [508, 247] width 14 height 14
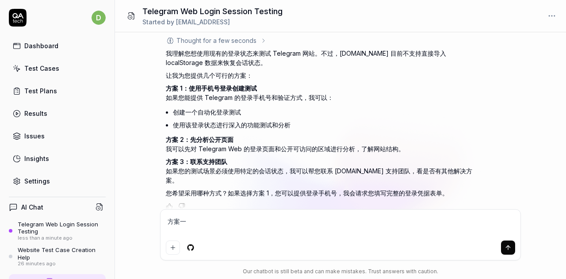
type textarea "*"
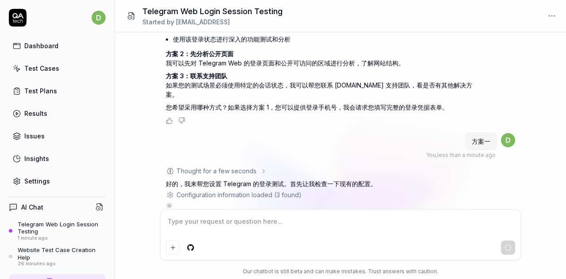
scroll to position [942, 0]
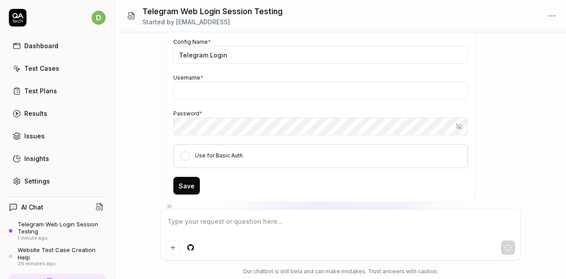
type textarea "*"
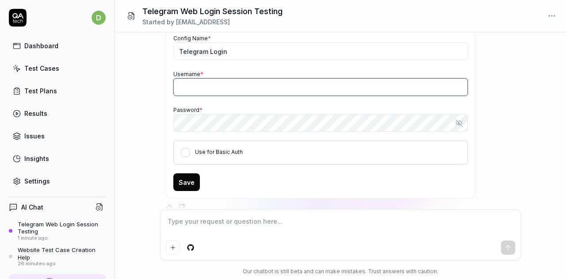
type input "[EMAIL_ADDRESS]"
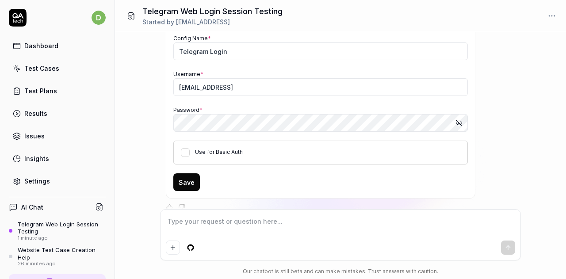
scroll to position [1083, 0]
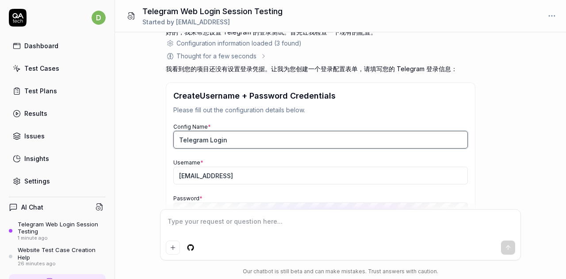
click at [231, 131] on input "Telegram Login" at bounding box center [320, 140] width 294 height 18
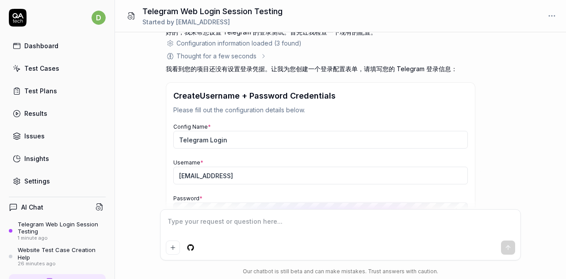
click at [242, 157] on div "Username * dows@myshell.ai" at bounding box center [320, 170] width 294 height 27
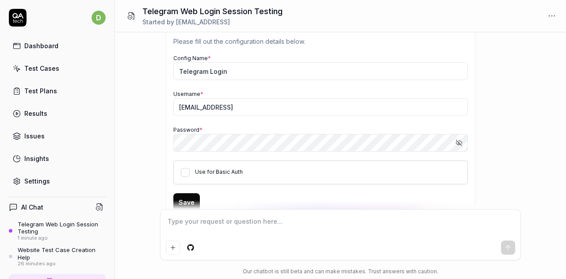
scroll to position [1172, 0]
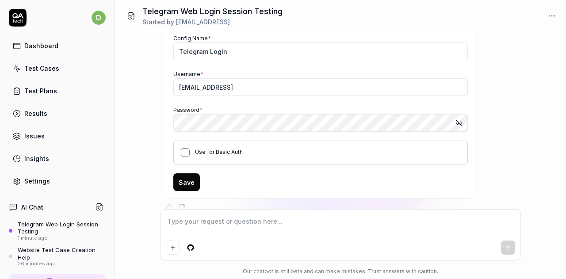
click at [188, 148] on button "Use for Basic Auth" at bounding box center [185, 152] width 9 height 9
click at [189, 173] on button "Save" at bounding box center [186, 182] width 27 height 18
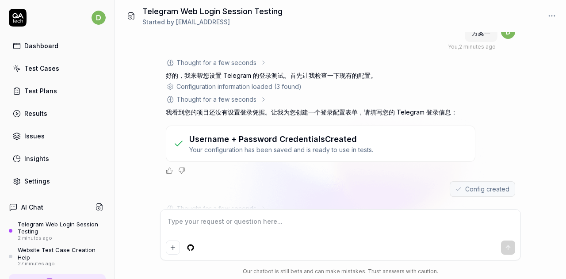
scroll to position [1156, 0]
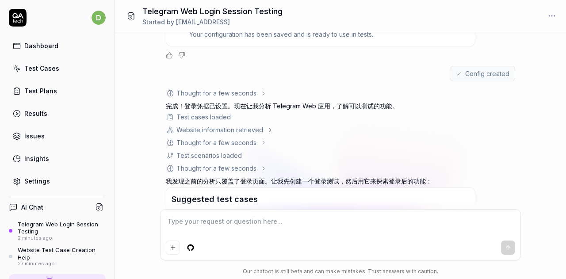
click at [480, 153] on div "Thought for a few seconds The user has successfully created a login config. Now…" at bounding box center [340, 195] width 349 height 214
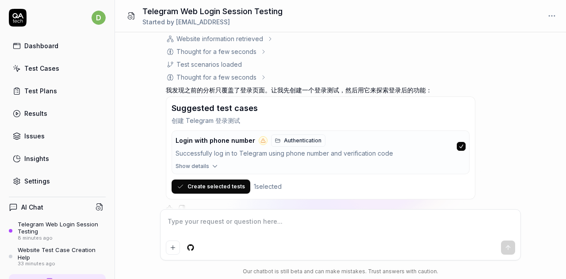
click at [530, 94] on div "You , 8 minutes ago d Thought for a few seconds 我理解您想使用现有的登录状态来测试 Telegram 网站。不…" at bounding box center [340, 120] width 451 height 177
click at [210, 180] on button "Create selected tests" at bounding box center [211, 186] width 79 height 14
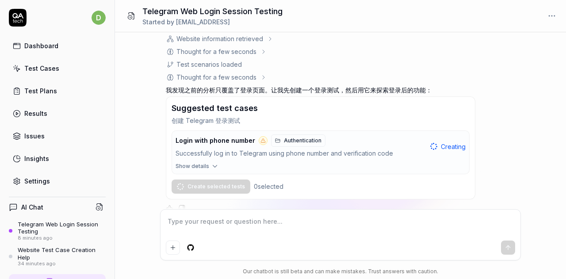
scroll to position [1368, 0]
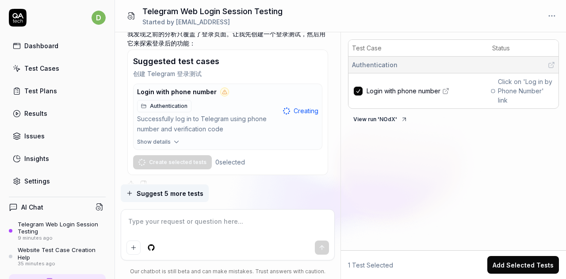
click at [484, 180] on div "Test Case Status Authentication Login with phone number Click on 'Log in by Pho…" at bounding box center [453, 143] width 225 height 214
click at [500, 85] on span "Click on 'Log in by Phone Number' link" at bounding box center [526, 91] width 57 height 28
click at [503, 91] on span "Click on 'Log in by Phone Number' link" at bounding box center [526, 91] width 57 height 28
click at [504, 99] on span "Click on 'Log in by Phone Number' link" at bounding box center [526, 91] width 57 height 28
click at [502, 109] on div "Test Case Status Authentication Login with phone number Click on 'Log in by Pho…" at bounding box center [453, 82] width 211 height 87
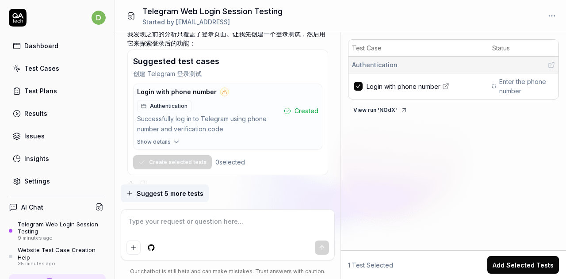
click at [396, 88] on span "Login with phone number" at bounding box center [403, 86] width 74 height 9
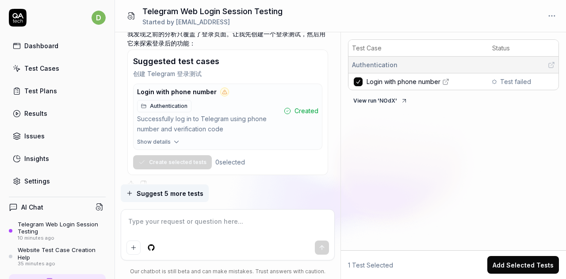
type textarea "*"
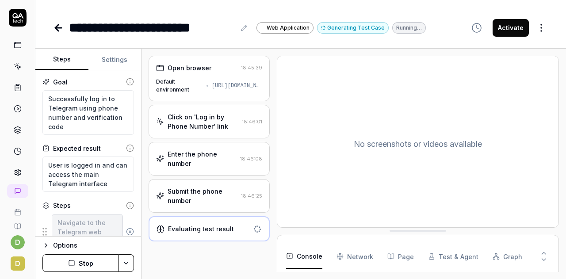
type textarea "*"
